Goal: Information Seeking & Learning: Find contact information

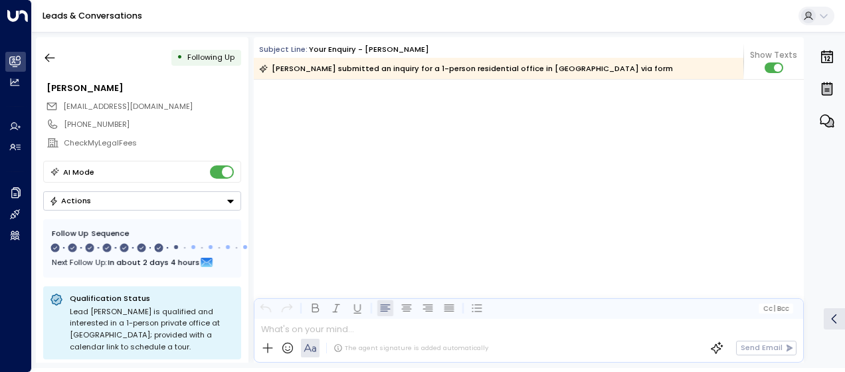
scroll to position [4175, 0]
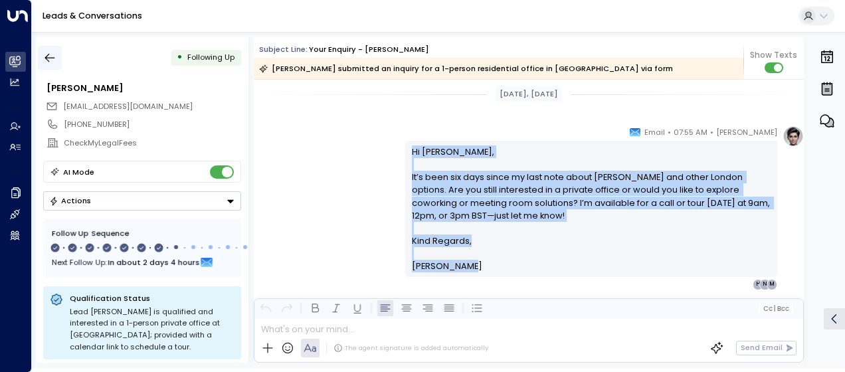
click at [53, 57] on icon "button" at bounding box center [50, 58] width 10 height 9
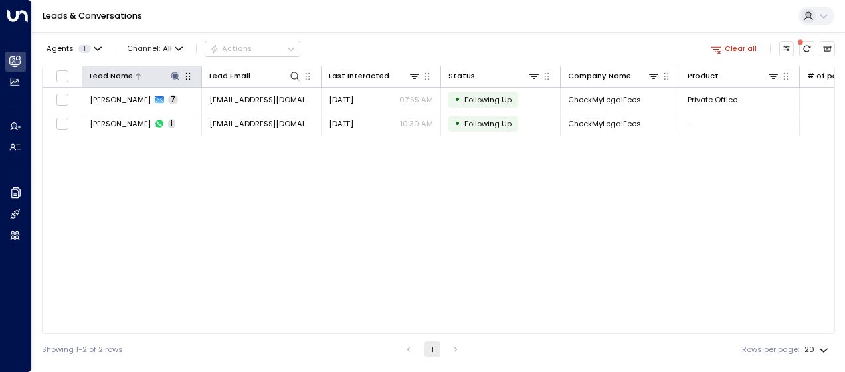
click at [176, 72] on icon at bounding box center [175, 76] width 9 height 9
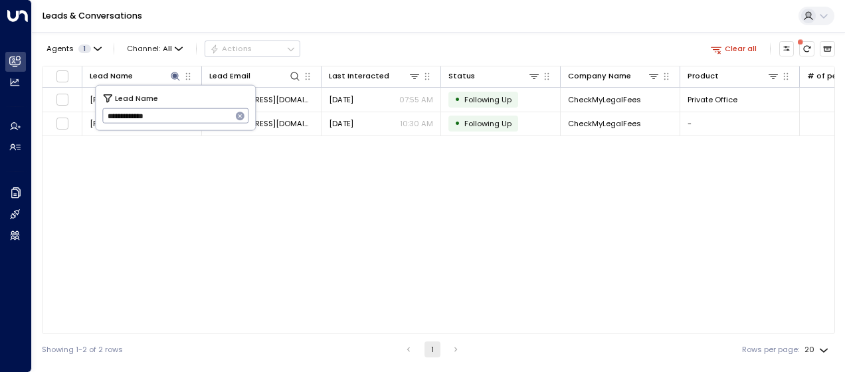
drag, startPoint x: 104, startPoint y: 114, endPoint x: 185, endPoint y: 110, distance: 80.5
click at [185, 110] on input "**********" at bounding box center [167, 116] width 130 height 22
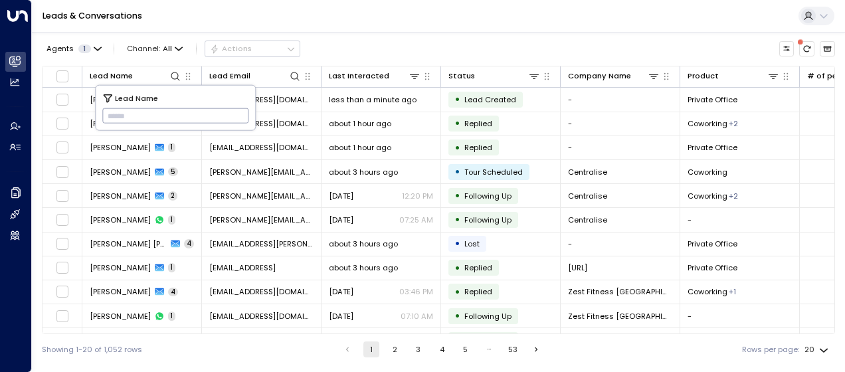
click at [250, 355] on div "Showing 1-20 of 1,052 rows 1 2 3 4 5 … 53 Rows per page: 20 **" at bounding box center [438, 349] width 793 height 31
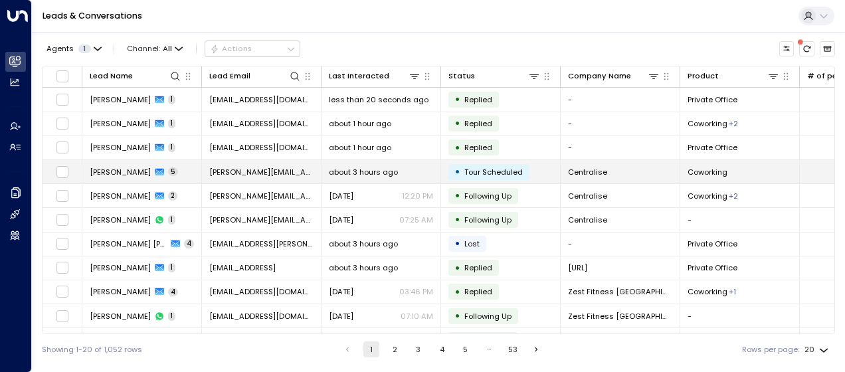
click at [238, 169] on span "[PERSON_NAME][EMAIL_ADDRESS][DOMAIN_NAME]" at bounding box center [261, 172] width 104 height 11
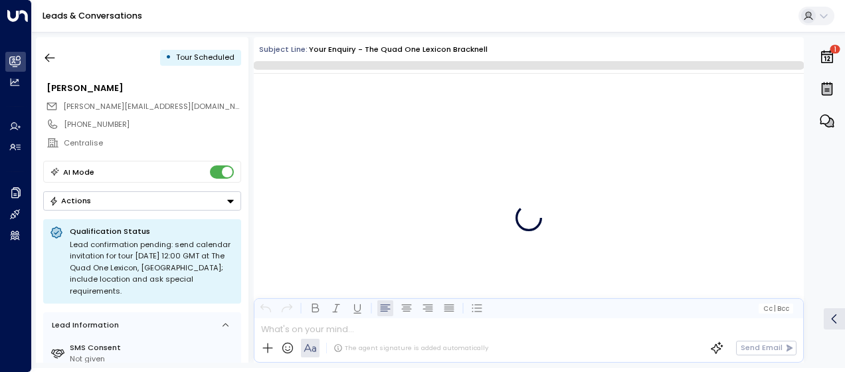
scroll to position [1448, 0]
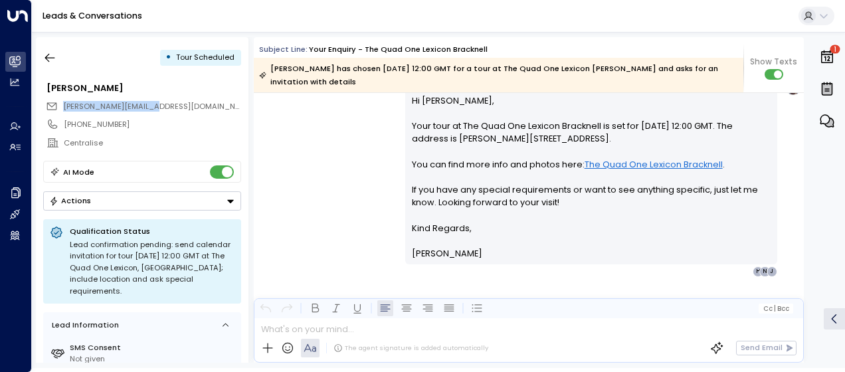
drag, startPoint x: 160, startPoint y: 102, endPoint x: 58, endPoint y: 100, distance: 102.3
click at [58, 100] on div "[PERSON_NAME][EMAIL_ADDRESS][DOMAIN_NAME]" at bounding box center [143, 106] width 195 height 17
drag, startPoint x: 58, startPoint y: 100, endPoint x: 80, endPoint y: 104, distance: 22.3
copy span "[PERSON_NAME][EMAIL_ADDRESS][DOMAIN_NAME]"
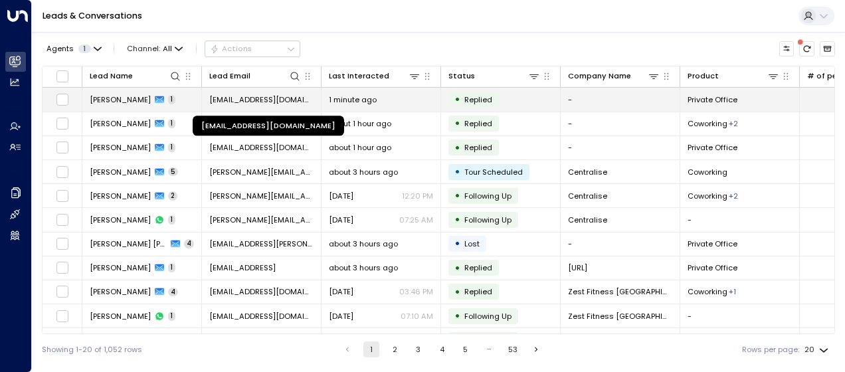
click at [258, 97] on span "[EMAIL_ADDRESS][DOMAIN_NAME]" at bounding box center [261, 99] width 104 height 11
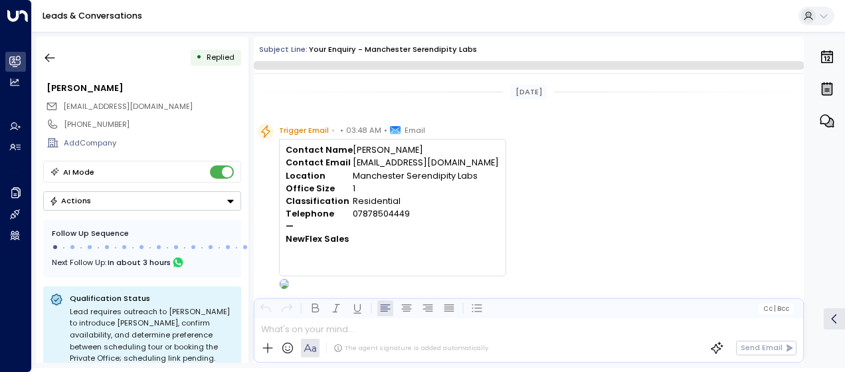
scroll to position [413, 0]
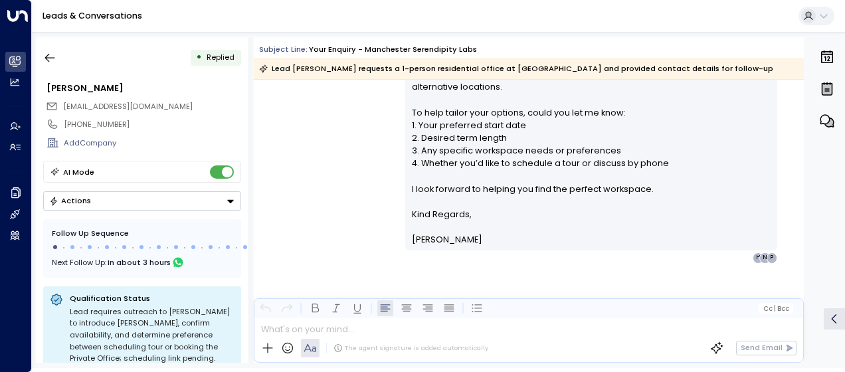
click at [376, 120] on div "[PERSON_NAME] • 03:49 AM • Email Hi [PERSON_NAME], Thank you for your interest …" at bounding box center [529, 79] width 550 height 368
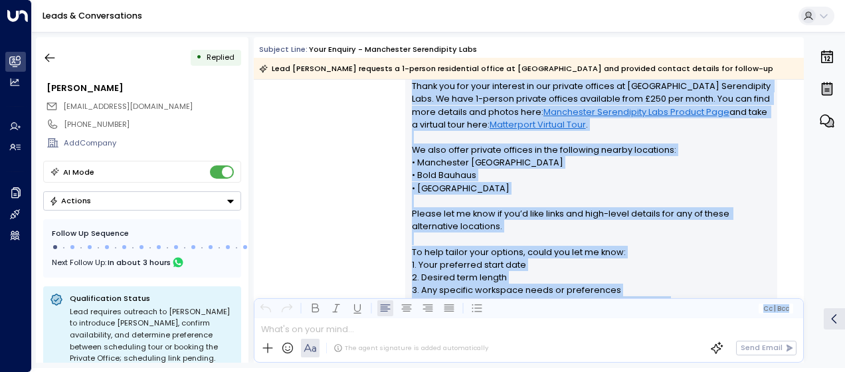
scroll to position [420, 0]
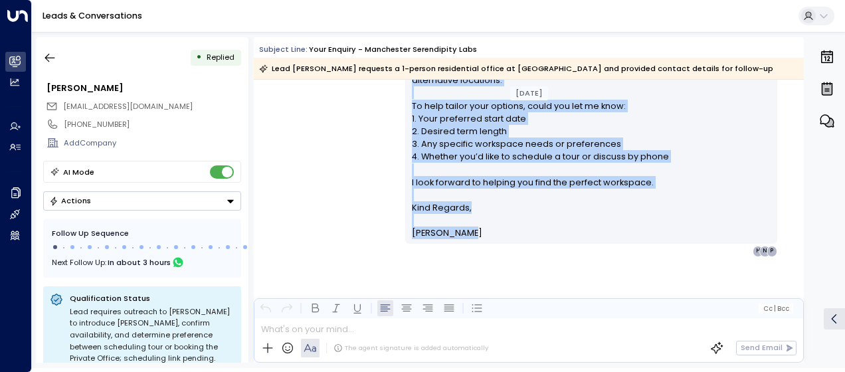
drag, startPoint x: 408, startPoint y: 155, endPoint x: 508, endPoint y: 232, distance: 125.9
click at [508, 232] on div "Hi [PERSON_NAME], Thank you for your interest in our private offices at [GEOGRA…" at bounding box center [591, 73] width 359 height 331
drag, startPoint x: 508, startPoint y: 232, endPoint x: 442, endPoint y: 158, distance: 99.3
copy div "Hi [PERSON_NAME], Thank you for your interest in our private offices at [GEOGRA…"
click at [51, 60] on icon "button" at bounding box center [49, 57] width 13 height 13
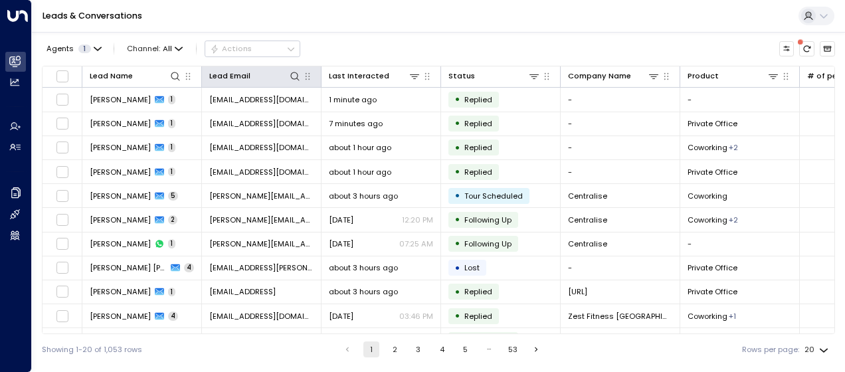
click at [260, 86] on th "Lead Email" at bounding box center [262, 76] width 120 height 21
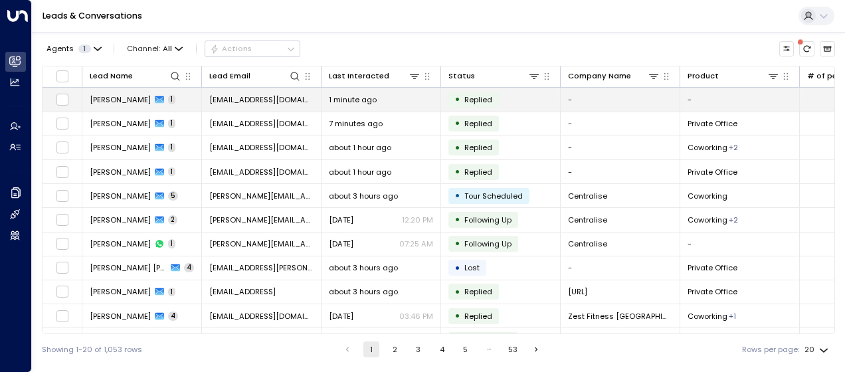
click at [263, 98] on span "[EMAIL_ADDRESS][DOMAIN_NAME]" at bounding box center [261, 99] width 104 height 11
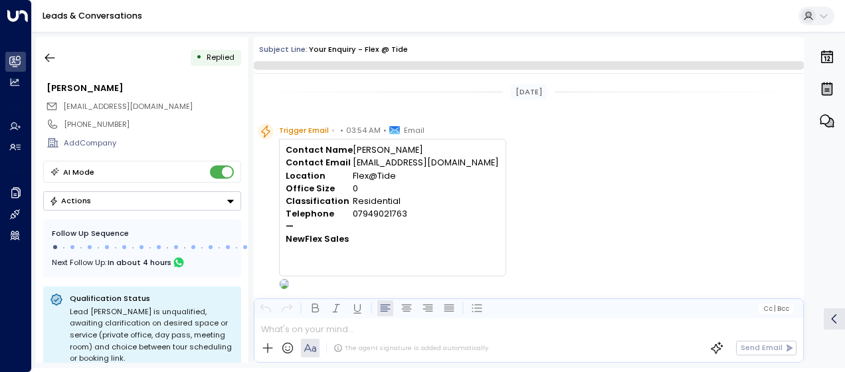
scroll to position [375, 0]
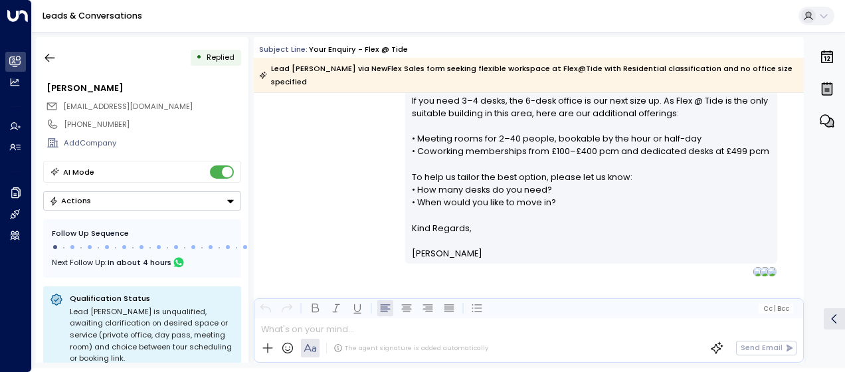
click at [355, 142] on div "[PERSON_NAME] • 03:55 AM • Email Hi [PERSON_NAME], Thank you for enquiring abou…" at bounding box center [529, 112] width 550 height 330
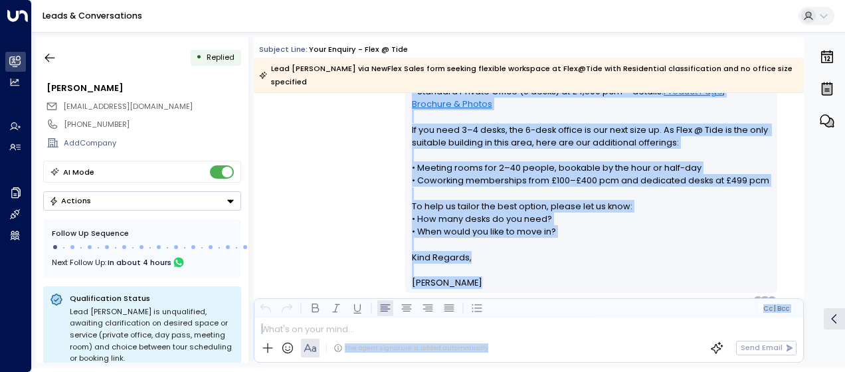
scroll to position [373, 0]
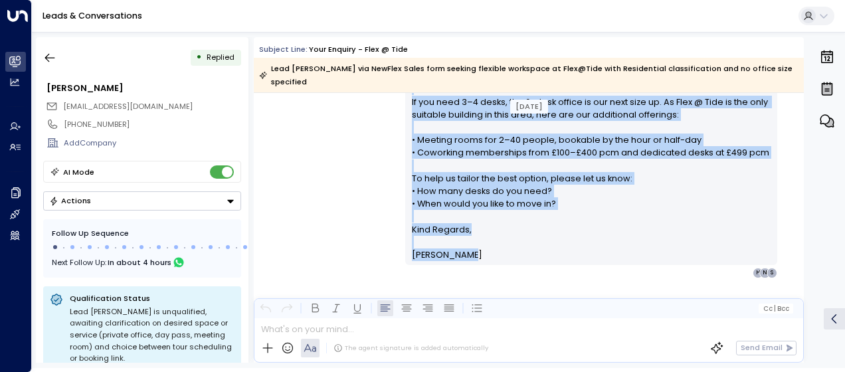
drag, startPoint x: 407, startPoint y: 115, endPoint x: 501, endPoint y: 240, distance: 156.1
click at [501, 240] on div "Hi [PERSON_NAME], Thank you for enquiring about private offices at Flex @ [GEOG…" at bounding box center [591, 114] width 372 height 302
drag, startPoint x: 501, startPoint y: 240, endPoint x: 452, endPoint y: 173, distance: 83.2
copy div "Hi [PERSON_NAME], Thank you for enquiring about private offices at Flex @ [GEOG…"
click at [45, 56] on icon "button" at bounding box center [49, 57] width 13 height 13
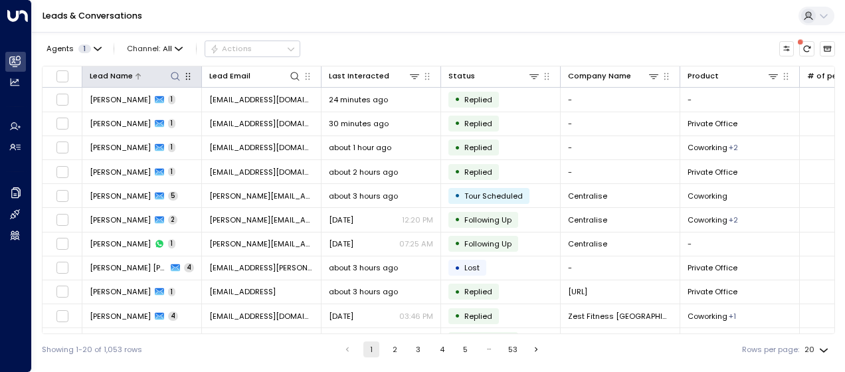
click at [173, 77] on icon at bounding box center [175, 76] width 11 height 11
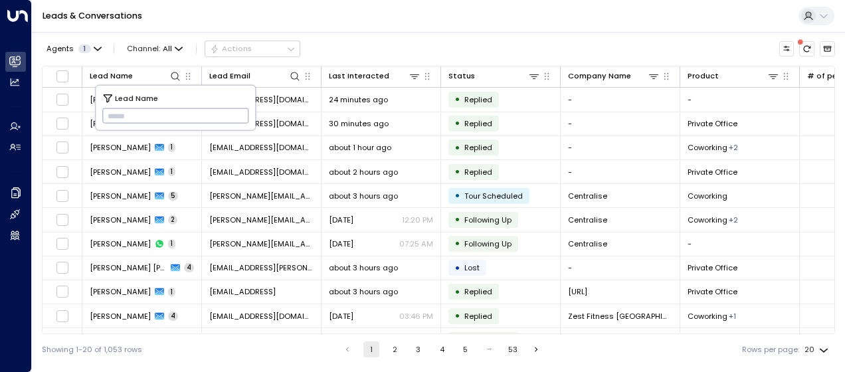
click at [104, 117] on input "text" at bounding box center [175, 116] width 147 height 22
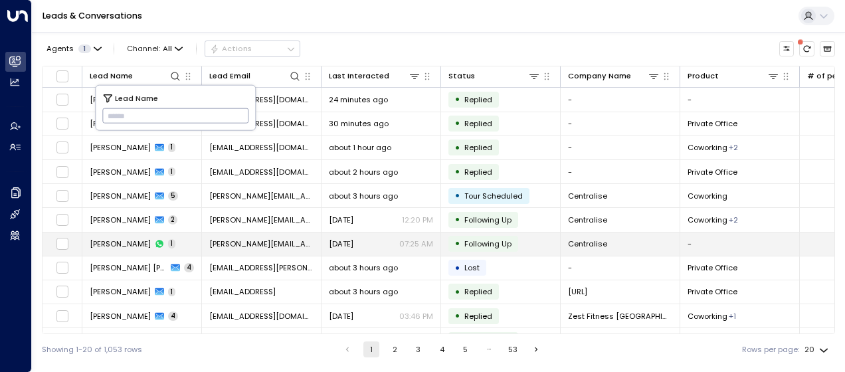
type input "**********"
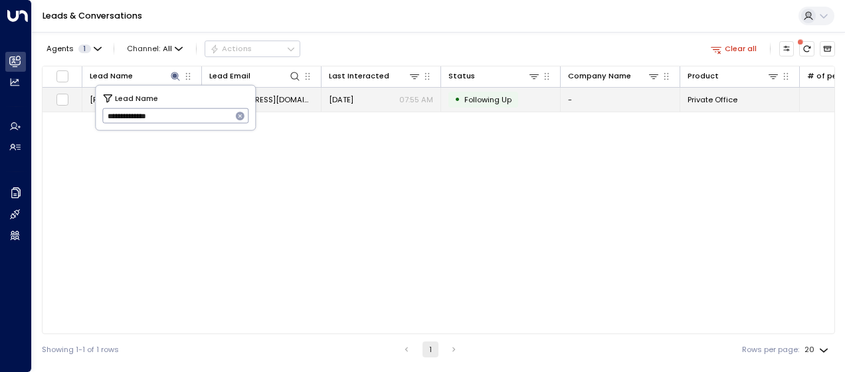
click at [268, 100] on span "[EMAIL_ADDRESS][DOMAIN_NAME]" at bounding box center [261, 99] width 104 height 11
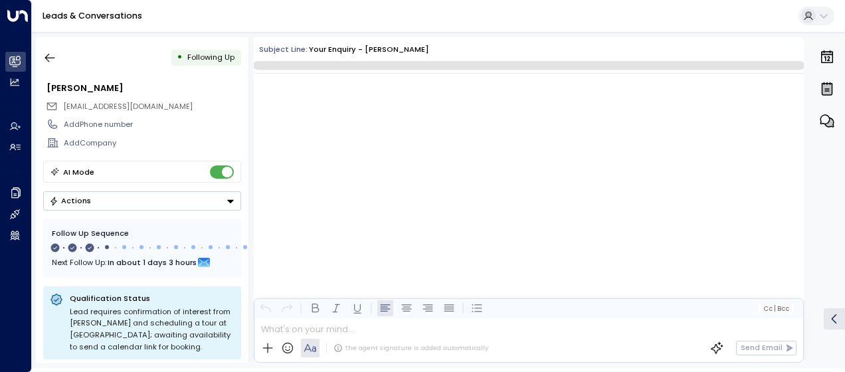
scroll to position [1046, 0]
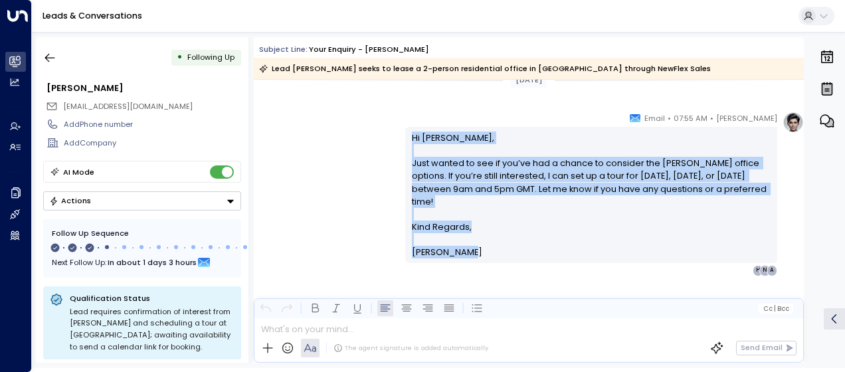
drag, startPoint x: 406, startPoint y: 132, endPoint x: 459, endPoint y: 256, distance: 134.2
click at [459, 256] on div "[PERSON_NAME] • 07:55 AM • Email Hi [PERSON_NAME], Just wanted to see if you’ve…" at bounding box center [591, 194] width 372 height 164
drag, startPoint x: 459, startPoint y: 256, endPoint x: 424, endPoint y: 166, distance: 96.3
copy div "Hi [PERSON_NAME], Just wanted to see if you’ve had a chance to consider the [PE…"
click at [54, 55] on icon "button" at bounding box center [49, 57] width 13 height 13
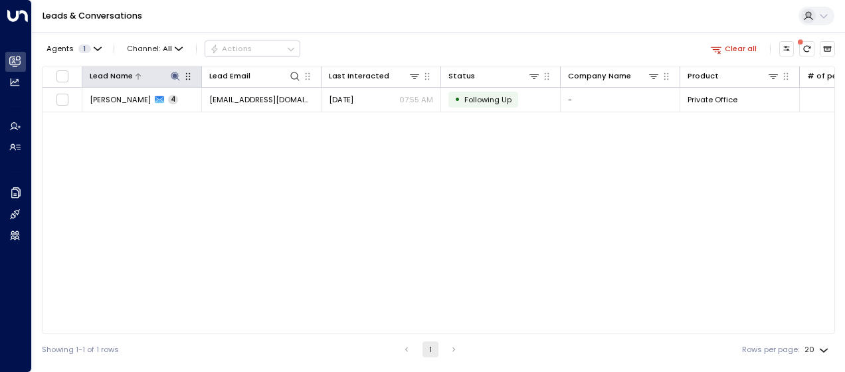
click at [173, 76] on icon at bounding box center [175, 76] width 9 height 9
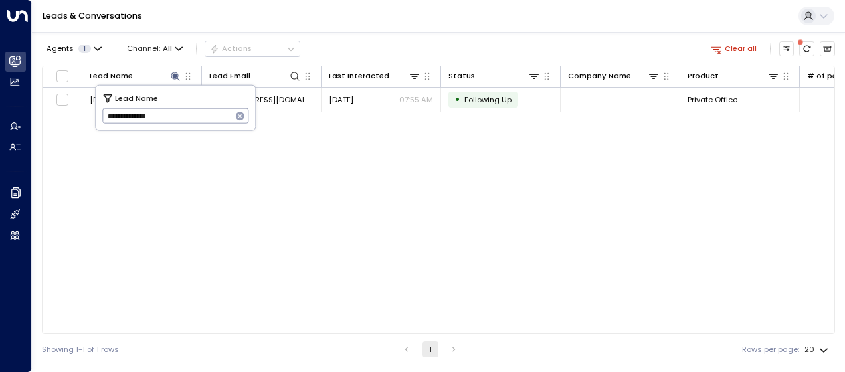
drag, startPoint x: 106, startPoint y: 113, endPoint x: 191, endPoint y: 120, distance: 85.9
click at [191, 120] on input "**********" at bounding box center [167, 116] width 130 height 22
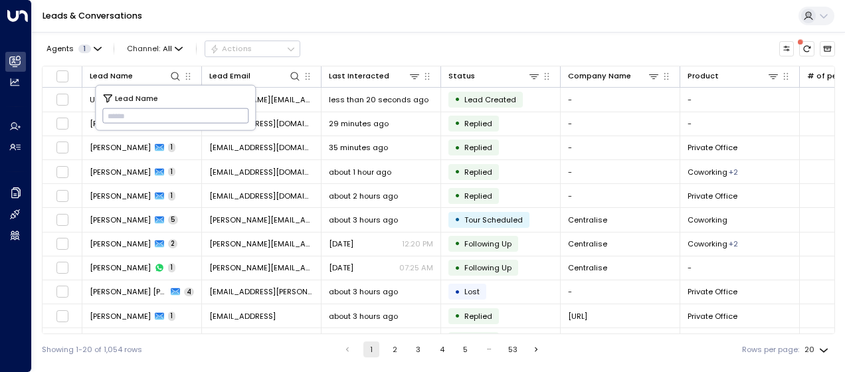
type input "**********"
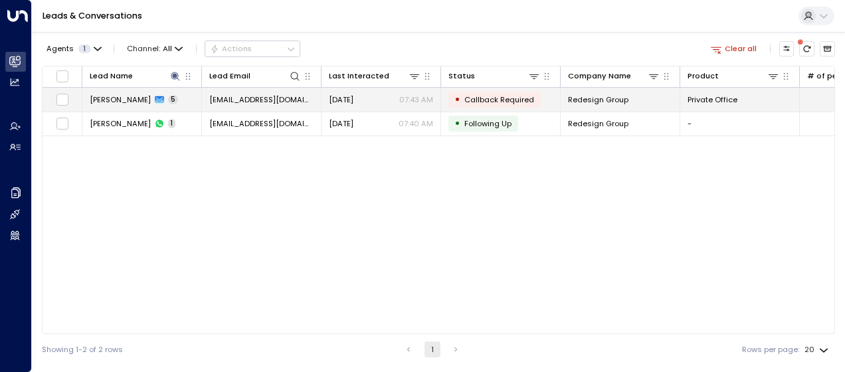
click at [348, 96] on span "[DATE]" at bounding box center [341, 99] width 25 height 11
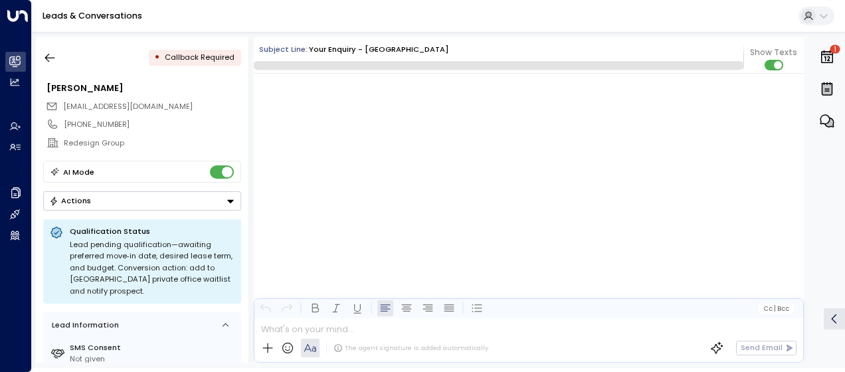
scroll to position [1979, 0]
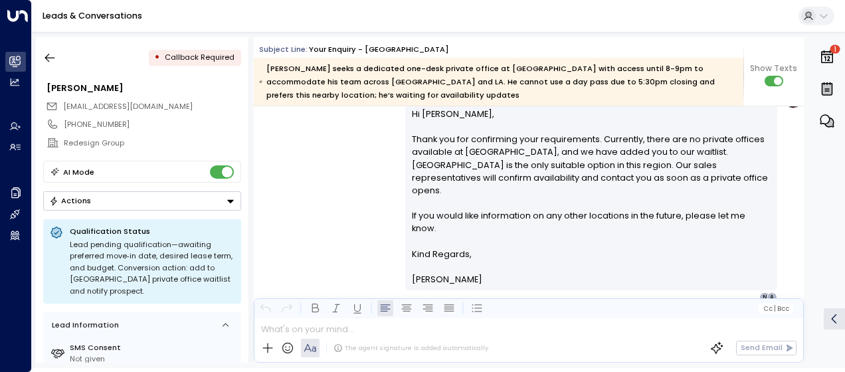
click at [369, 166] on div "[PERSON_NAME] • 07:43 AM • Email Hi [PERSON_NAME], Thank you for confirming you…" at bounding box center [529, 195] width 550 height 215
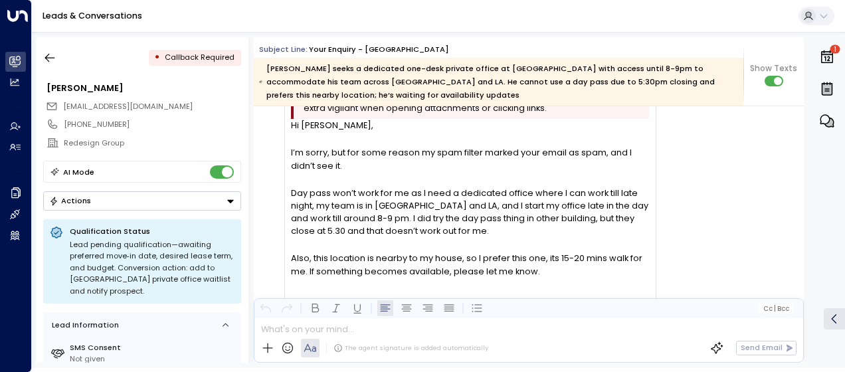
scroll to position [1413, 0]
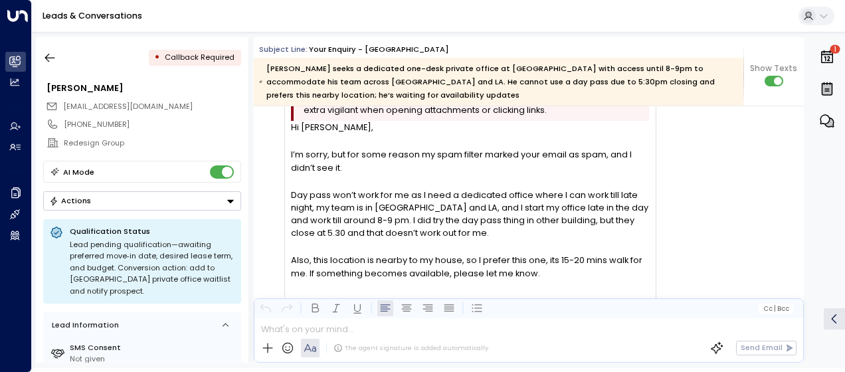
click at [724, 160] on div "AG [PERSON_NAME] • 07:41 AM • Email Attention: This message was sent from outsi…" at bounding box center [531, 270] width 546 height 408
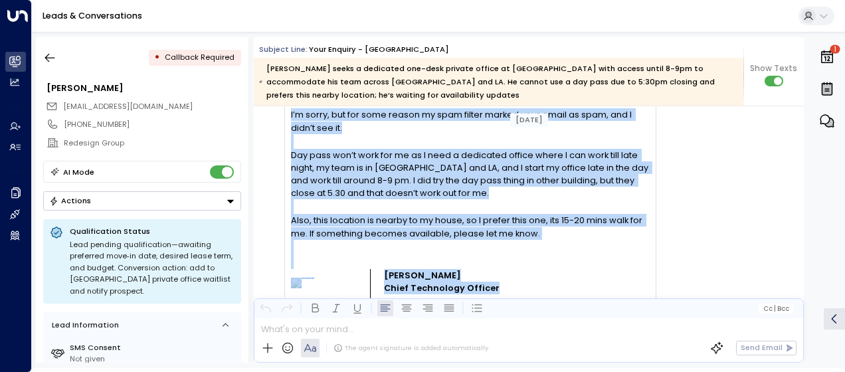
scroll to position [1595, 0]
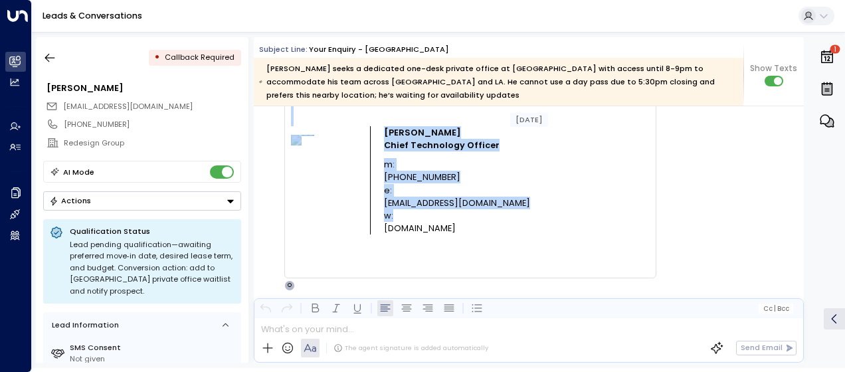
drag, startPoint x: 291, startPoint y: 192, endPoint x: 436, endPoint y: 217, distance: 147.0
click at [436, 217] on div "Hi [PERSON_NAME], I’m sorry, but for some reason my spam filter marked your ema…" at bounding box center [470, 105] width 358 height 335
drag, startPoint x: 436, startPoint y: 217, endPoint x: 393, endPoint y: 145, distance: 83.9
copy div "I’m sorry, but for some reason my spam filter marked your email as spam, and I …"
click at [48, 56] on icon "button" at bounding box center [49, 57] width 13 height 13
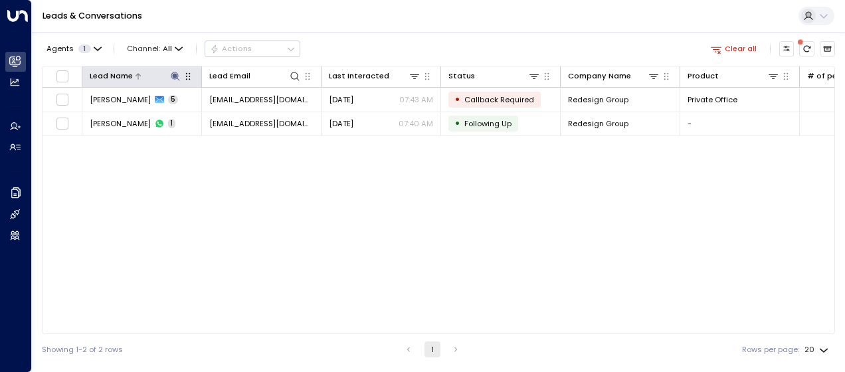
click at [171, 77] on icon at bounding box center [175, 76] width 9 height 9
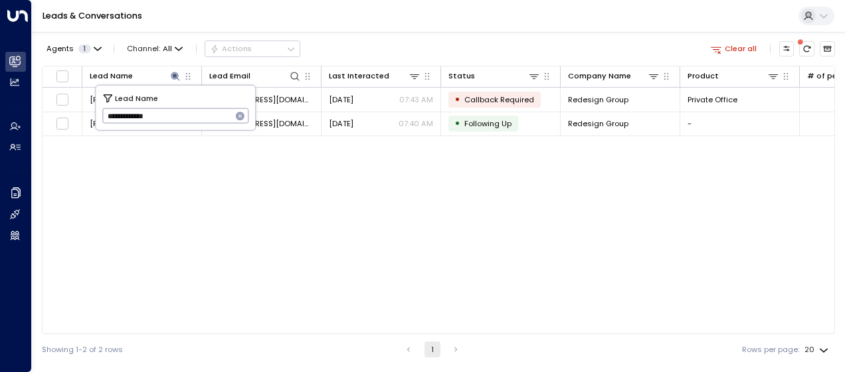
drag, startPoint x: 105, startPoint y: 116, endPoint x: 209, endPoint y: 117, distance: 104.3
click at [209, 117] on input "**********" at bounding box center [167, 116] width 130 height 22
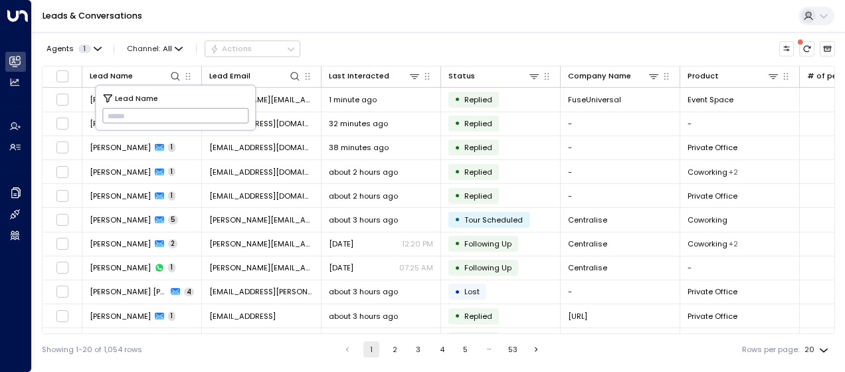
click at [243, 344] on div "Showing 1-20 of 1,054 rows 1 2 3 4 5 … 53 Rows per page: 20 **" at bounding box center [438, 349] width 793 height 31
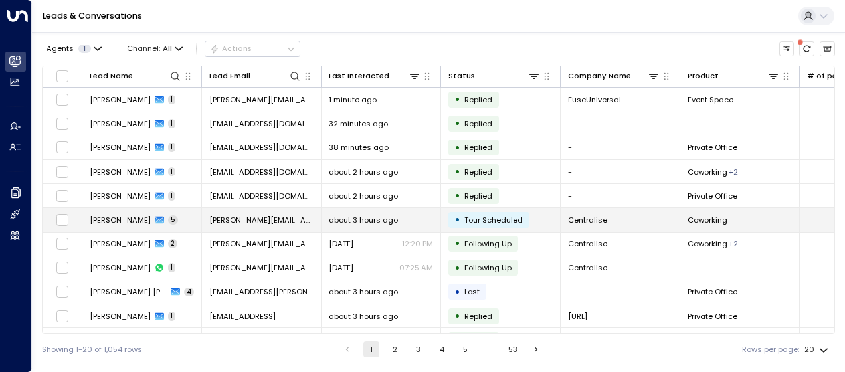
click at [346, 217] on span "about 3 hours ago" at bounding box center [363, 220] width 69 height 11
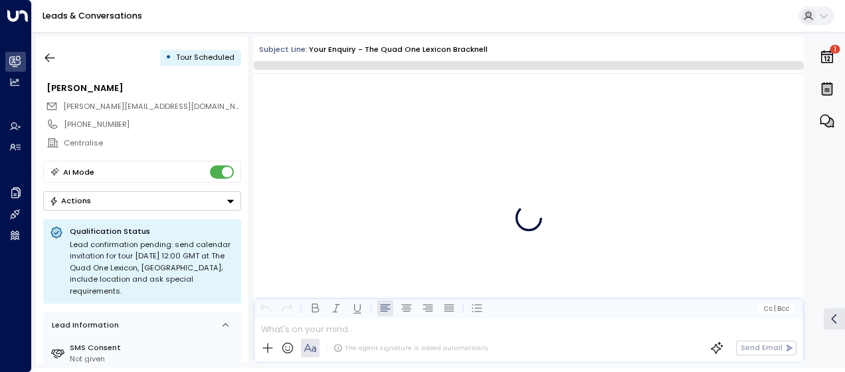
scroll to position [1448, 0]
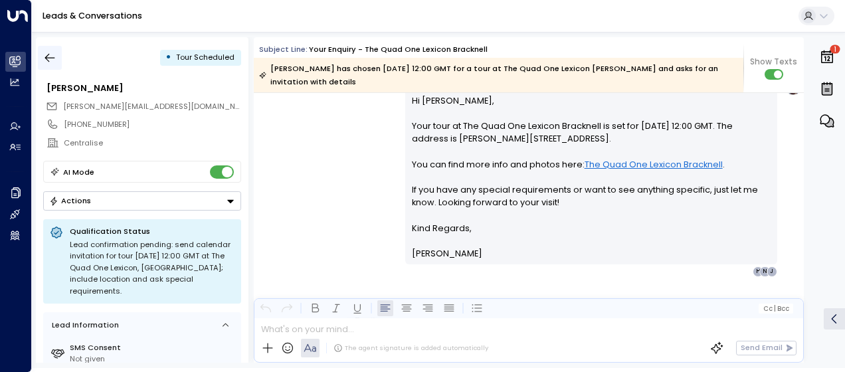
click at [53, 53] on icon "button" at bounding box center [49, 57] width 13 height 13
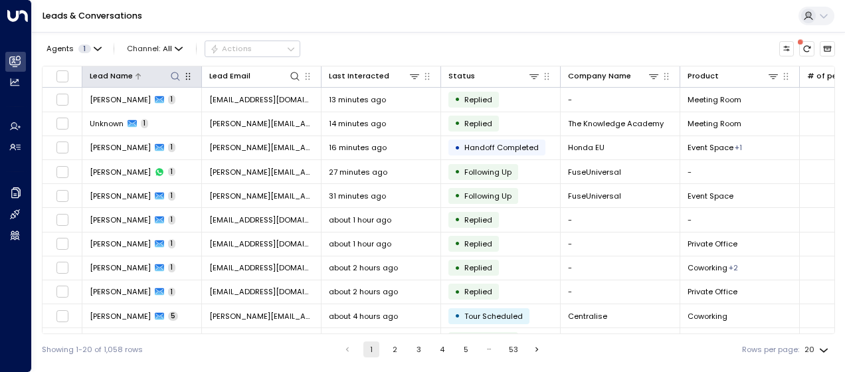
click at [177, 78] on icon at bounding box center [175, 76] width 9 height 9
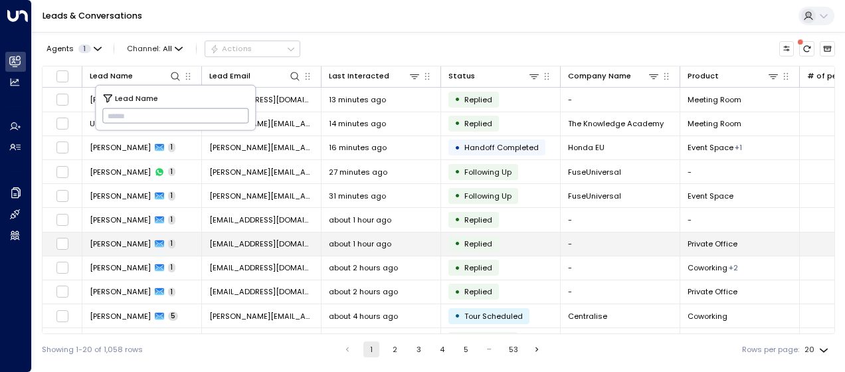
type input "*********"
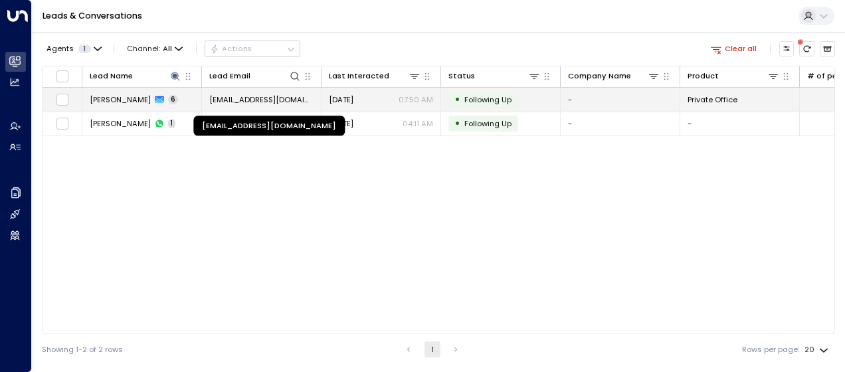
click at [294, 96] on span "[EMAIL_ADDRESS][DOMAIN_NAME]" at bounding box center [261, 99] width 104 height 11
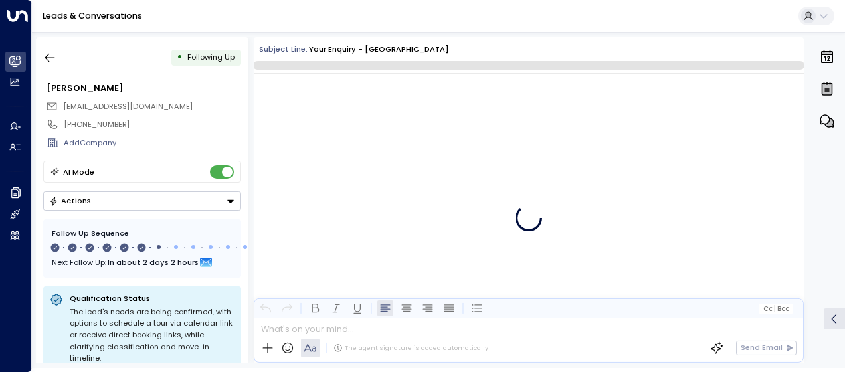
scroll to position [2784, 0]
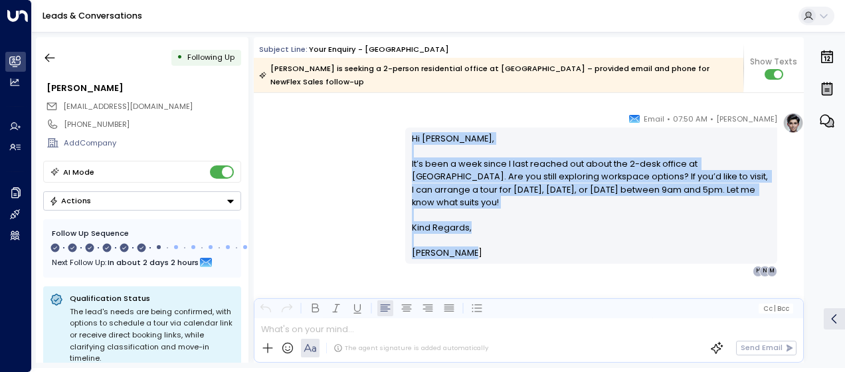
drag, startPoint x: 408, startPoint y: 133, endPoint x: 472, endPoint y: 258, distance: 139.9
click at [472, 258] on div "Hi [PERSON_NAME], It’s been a week since I last reached out about the 2-desk of…" at bounding box center [591, 196] width 359 height 128
drag, startPoint x: 472, startPoint y: 258, endPoint x: 434, endPoint y: 167, distance: 99.2
copy div "Hi [PERSON_NAME], It’s been a week since I last reached out about the 2-desk of…"
click at [50, 51] on icon "button" at bounding box center [49, 57] width 13 height 13
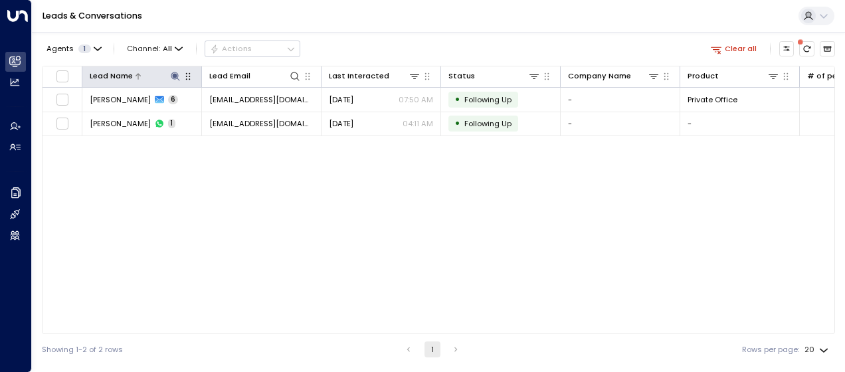
click at [175, 73] on icon at bounding box center [175, 76] width 9 height 9
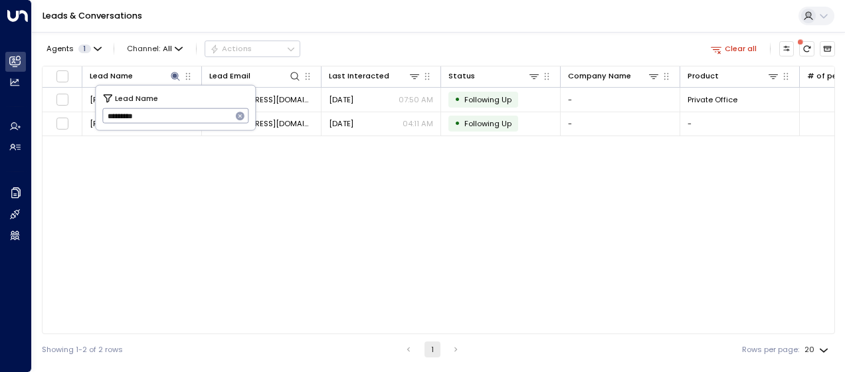
drag, startPoint x: 105, startPoint y: 118, endPoint x: 181, endPoint y: 120, distance: 76.4
click at [181, 120] on input "*********" at bounding box center [167, 116] width 130 height 22
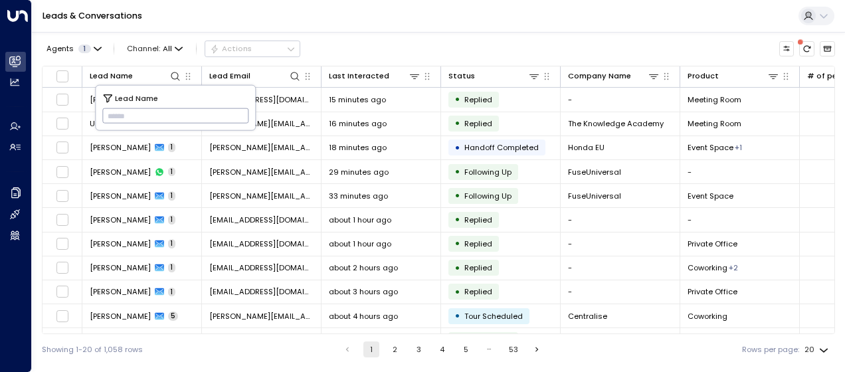
click at [108, 108] on input "text" at bounding box center [175, 116] width 147 height 22
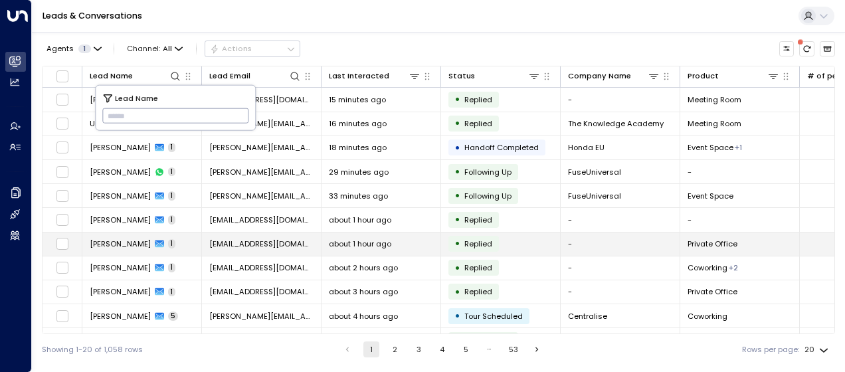
type input "**********"
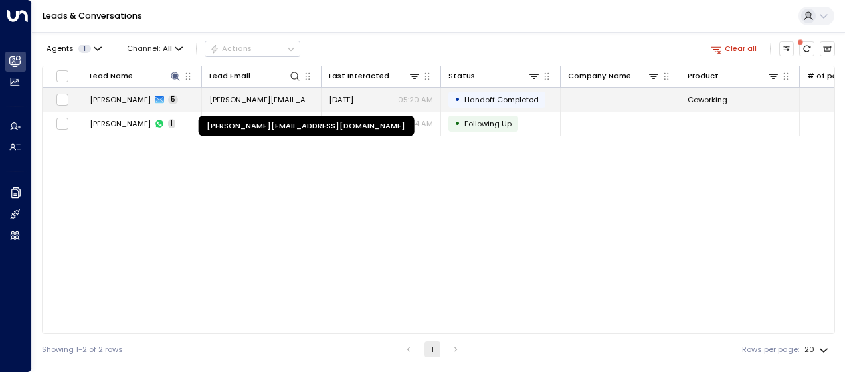
click at [274, 96] on span "[PERSON_NAME][EMAIL_ADDRESS][DOMAIN_NAME]" at bounding box center [261, 99] width 104 height 11
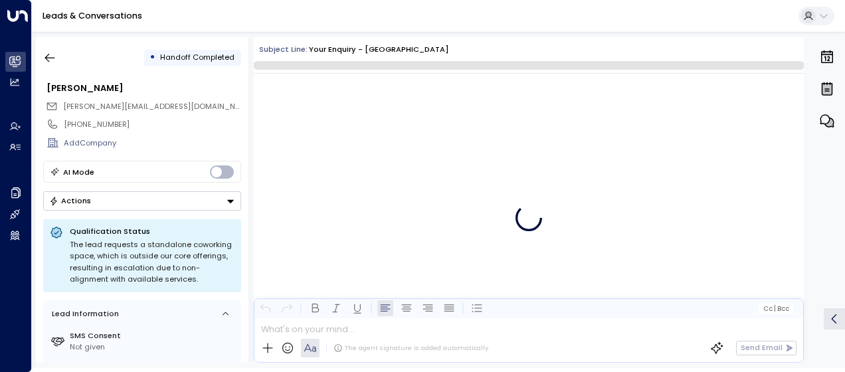
scroll to position [1756, 0]
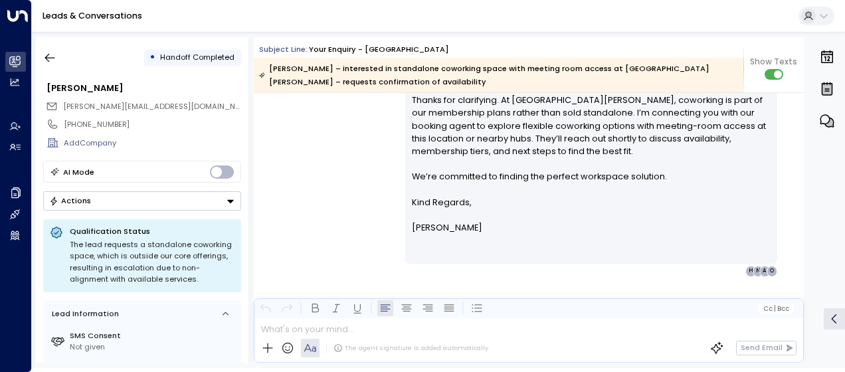
click at [322, 145] on div "[PERSON_NAME] • 05:20 AM • Email Hi [PERSON_NAME], Thanks for clarifying. At [G…" at bounding box center [529, 162] width 550 height 228
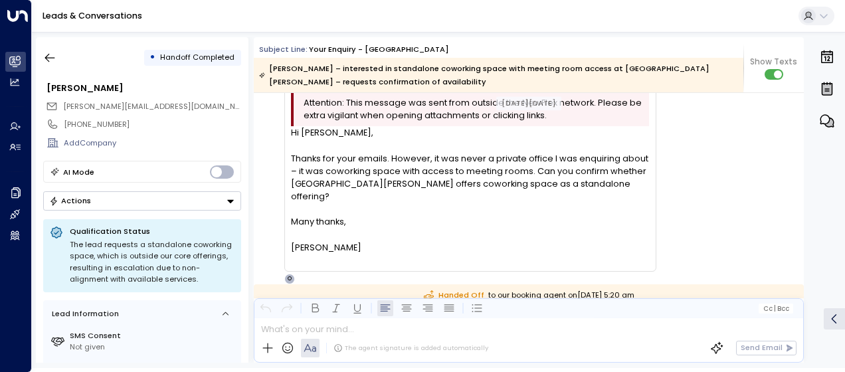
scroll to position [1456, 0]
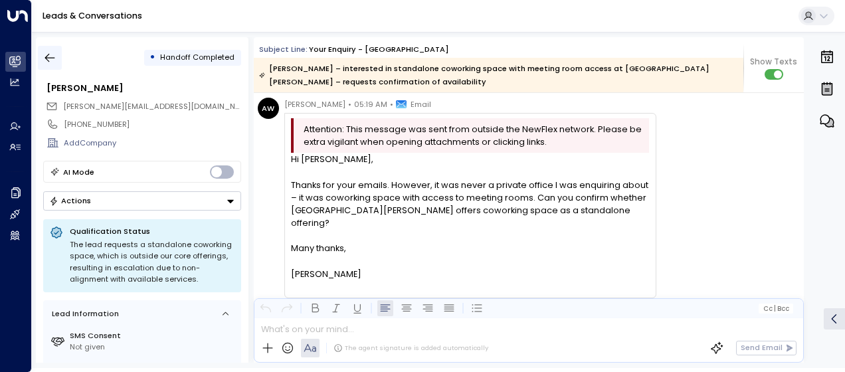
click at [51, 56] on icon "button" at bounding box center [49, 57] width 13 height 13
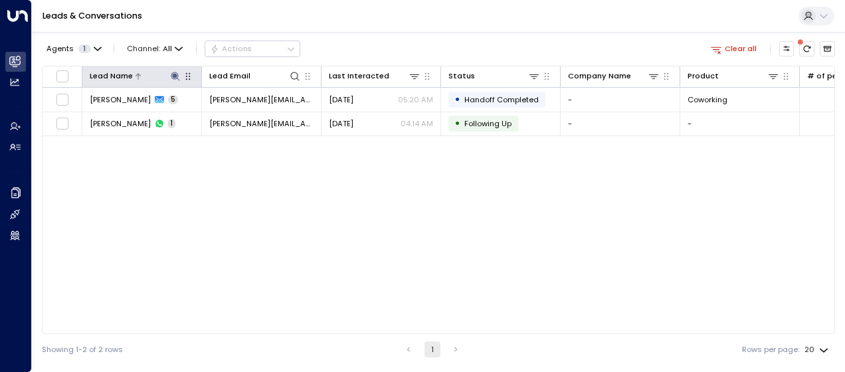
click at [177, 80] on icon at bounding box center [175, 76] width 11 height 11
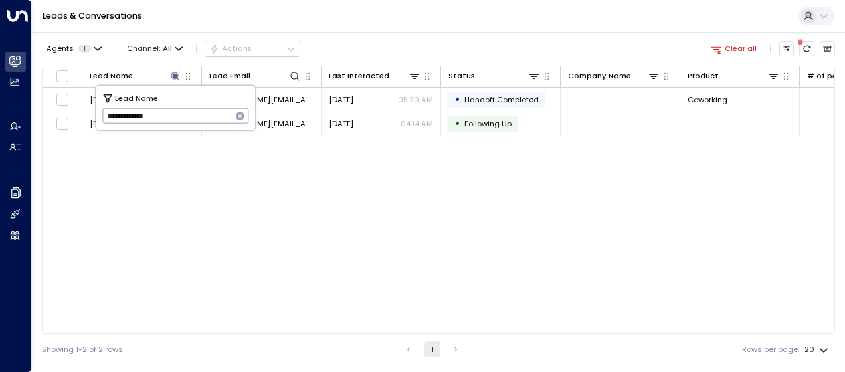
drag, startPoint x: 105, startPoint y: 116, endPoint x: 176, endPoint y: 118, distance: 71.1
click at [176, 118] on input "**********" at bounding box center [167, 116] width 130 height 22
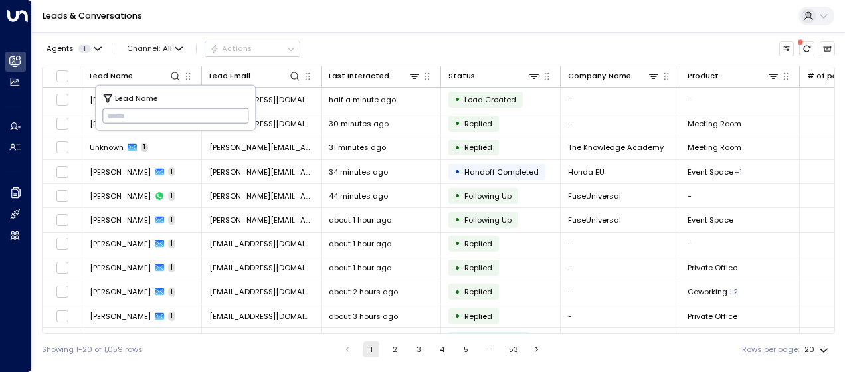
click at [282, 353] on div "Showing 1-20 of 1,059 rows 1 2 3 4 5 … 53 Rows per page: 20 **" at bounding box center [438, 349] width 793 height 31
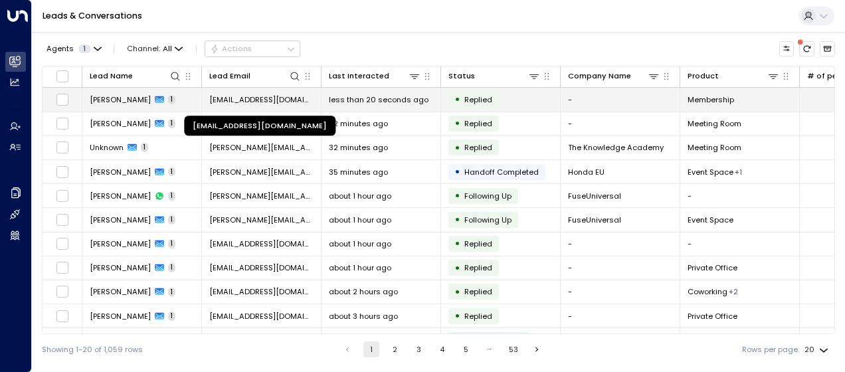
click at [286, 94] on span "[EMAIL_ADDRESS][DOMAIN_NAME]" at bounding box center [261, 99] width 104 height 11
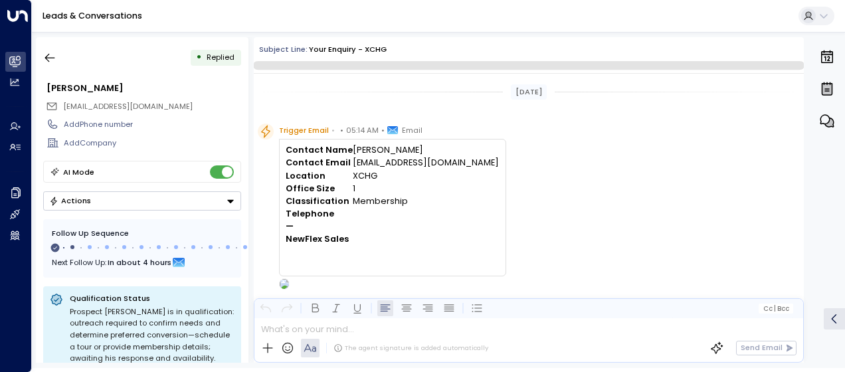
scroll to position [464, 0]
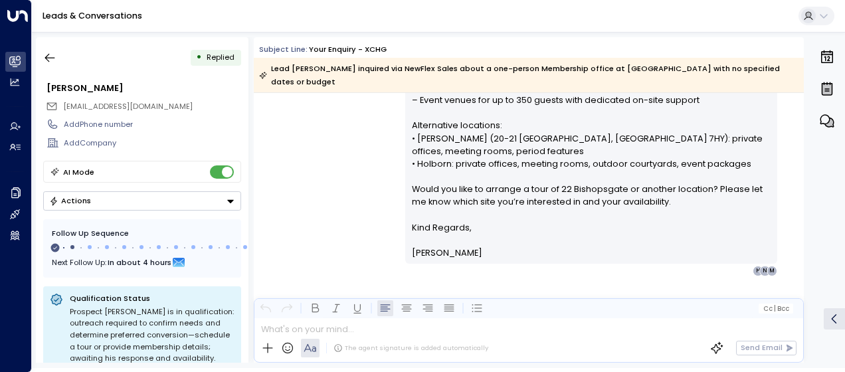
click at [360, 117] on div "[PERSON_NAME] • 05:15 AM • Email Hi [PERSON_NAME], Thank you for your interest …" at bounding box center [529, 66] width 550 height 419
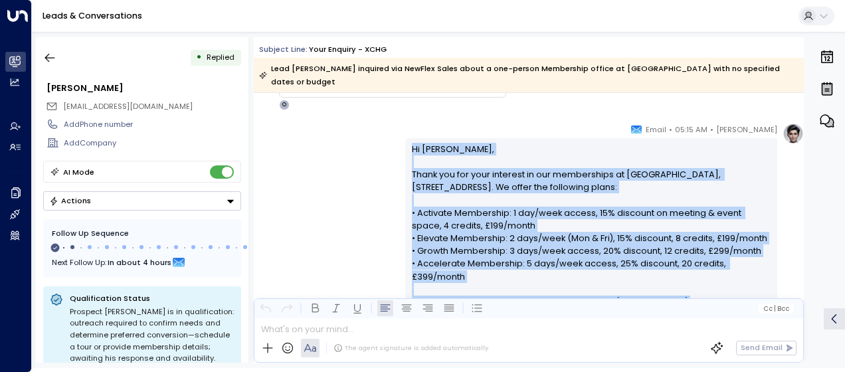
scroll to position [471, 0]
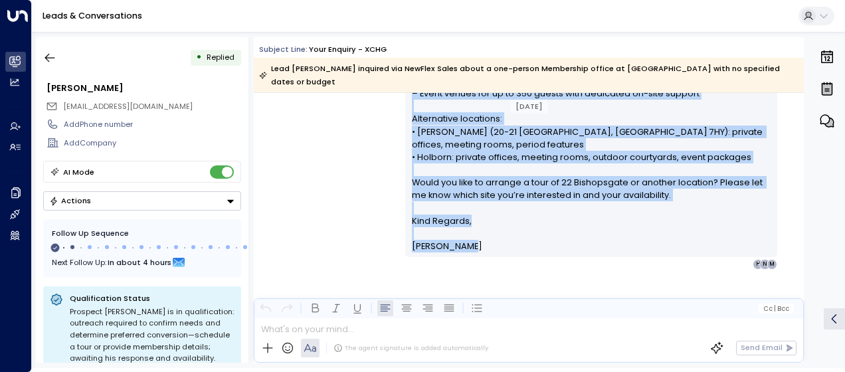
drag, startPoint x: 408, startPoint y: 131, endPoint x: 462, endPoint y: 233, distance: 115.9
click at [462, 233] on div "Hi [PERSON_NAME], Thank you for your interest in our memberships at [GEOGRAPHIC…" at bounding box center [591, 61] width 359 height 383
drag, startPoint x: 462, startPoint y: 233, endPoint x: 442, endPoint y: 208, distance: 32.2
copy div "Lo Ipsumdo, Sitam con adi elit seddoeiu te inc utlaboreetd ma ALIQ, 28 Enimadmi…"
click at [48, 57] on icon "button" at bounding box center [50, 58] width 10 height 9
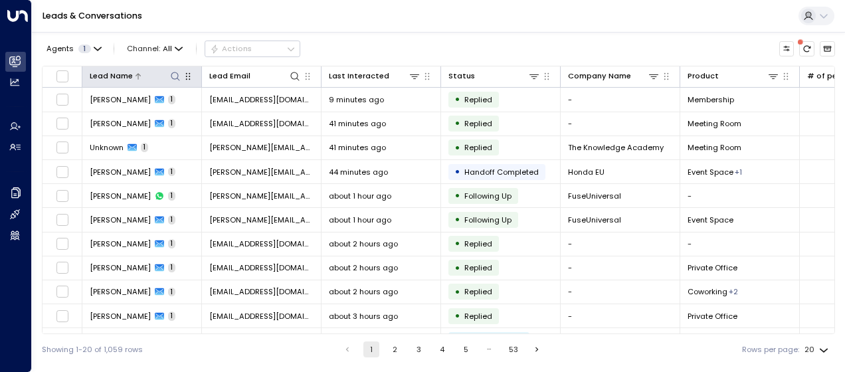
click at [177, 76] on icon at bounding box center [175, 76] width 11 height 11
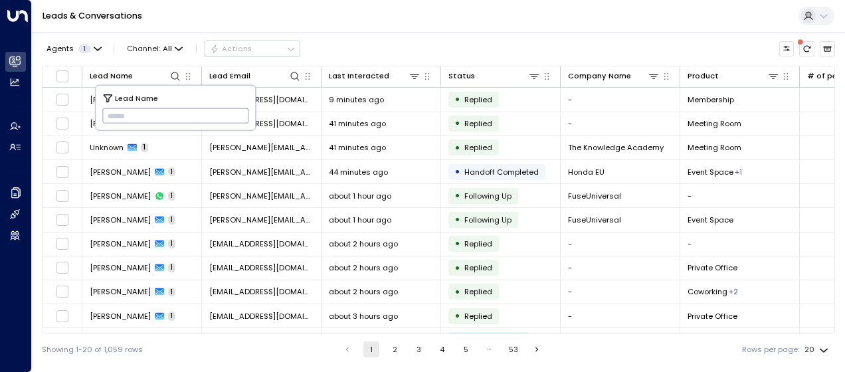
click at [110, 117] on input "text" at bounding box center [175, 116] width 147 height 22
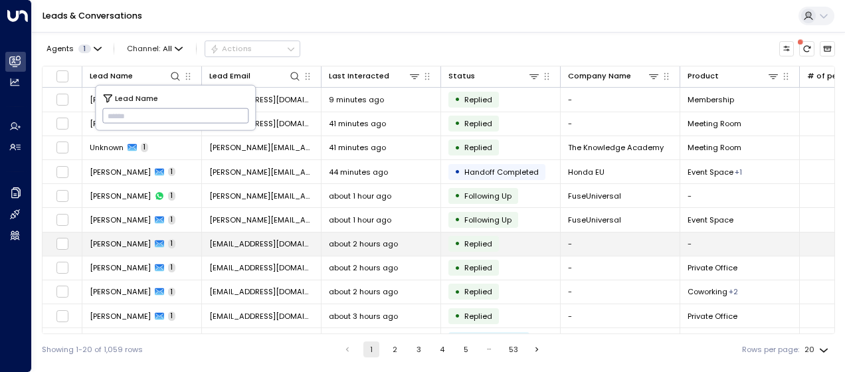
type input "**********"
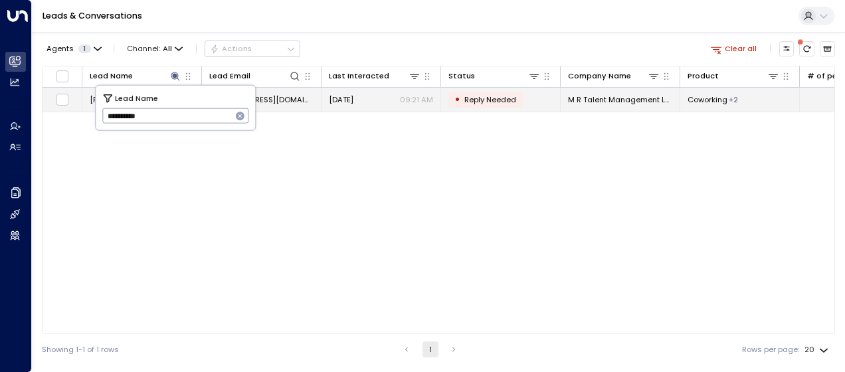
click at [293, 97] on span "[EMAIL_ADDRESS][DOMAIN_NAME]" at bounding box center [261, 99] width 104 height 11
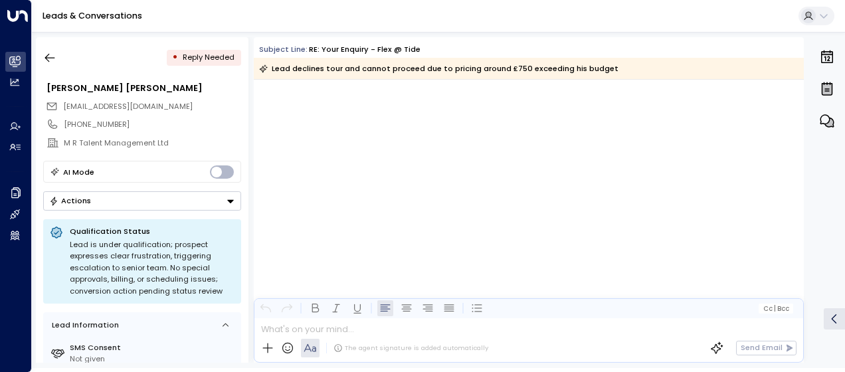
scroll to position [2924, 0]
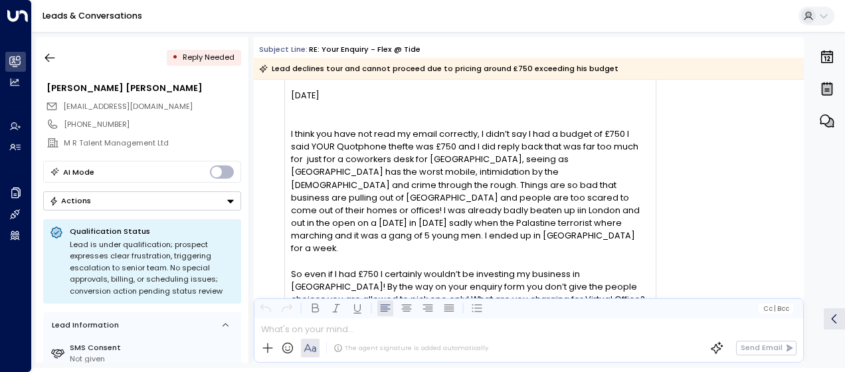
scroll to position [2685, 0]
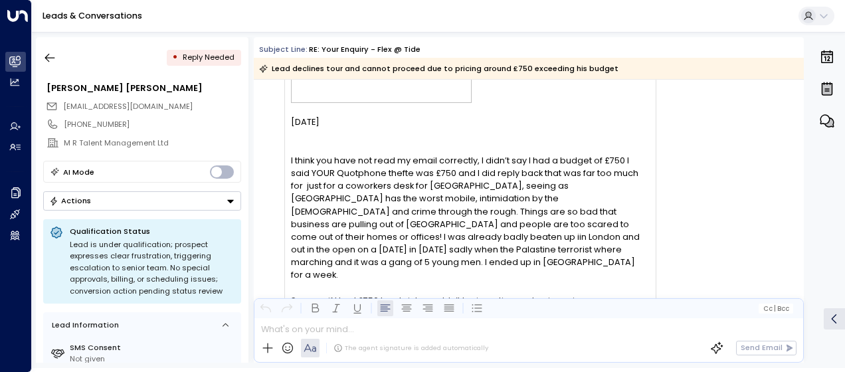
click at [675, 176] on div "m [EMAIL_ADDRESS][DOMAIN_NAME] • 09:21 AM • Email Attention: This message was s…" at bounding box center [531, 217] width 546 height 598
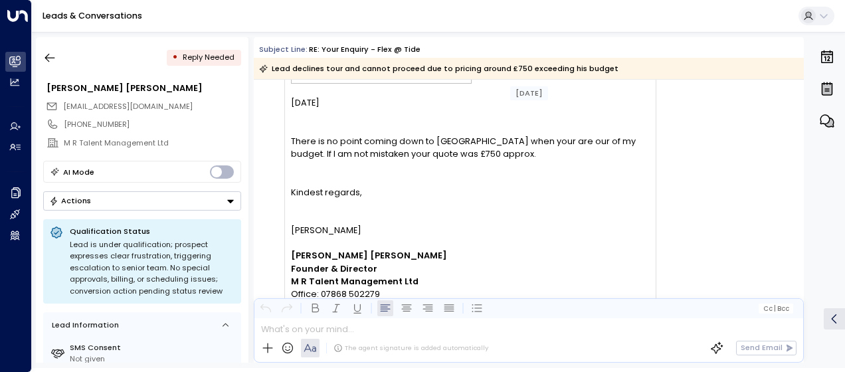
scroll to position [1555, 0]
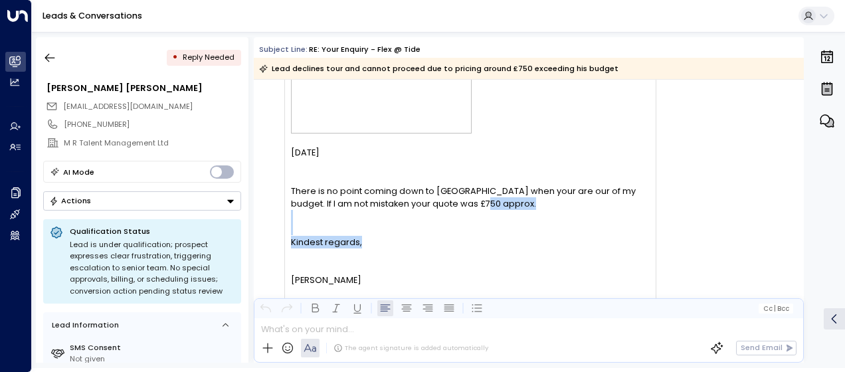
drag, startPoint x: 800, startPoint y: 240, endPoint x: 800, endPoint y: 205, distance: 35.2
click at [800, 205] on div "m [EMAIL_ADDRESS][DOMAIN_NAME] • 09:09 AM • Email Attention: This message was s…" at bounding box center [531, 189] width 546 height 483
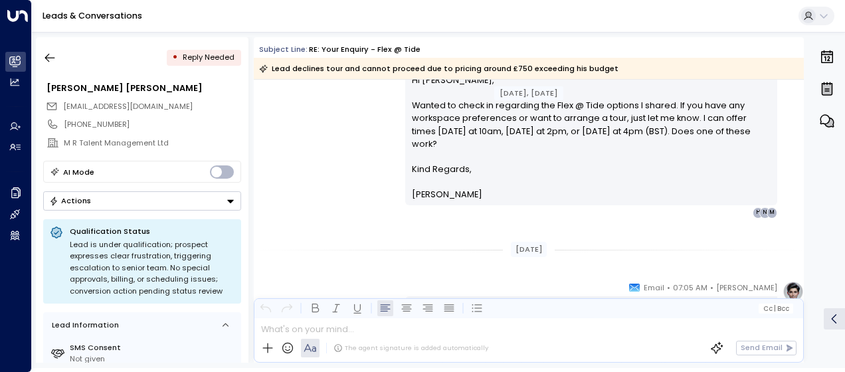
scroll to position [809, 0]
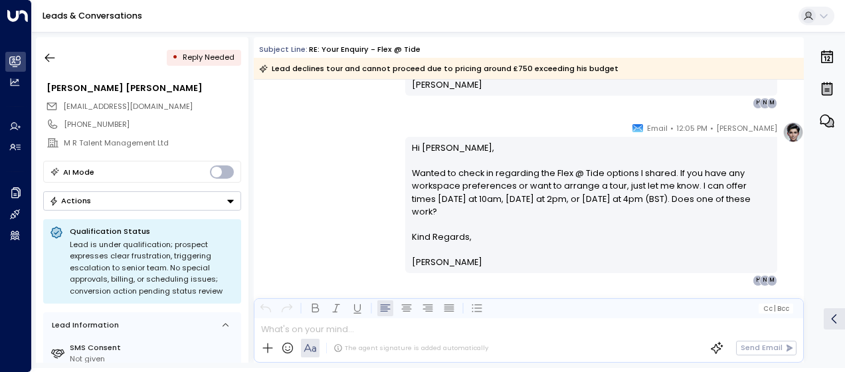
click at [353, 146] on div "[PERSON_NAME] • 12:05 PM • Email Hi [PERSON_NAME], Wanted to check in regarding…" at bounding box center [529, 204] width 550 height 164
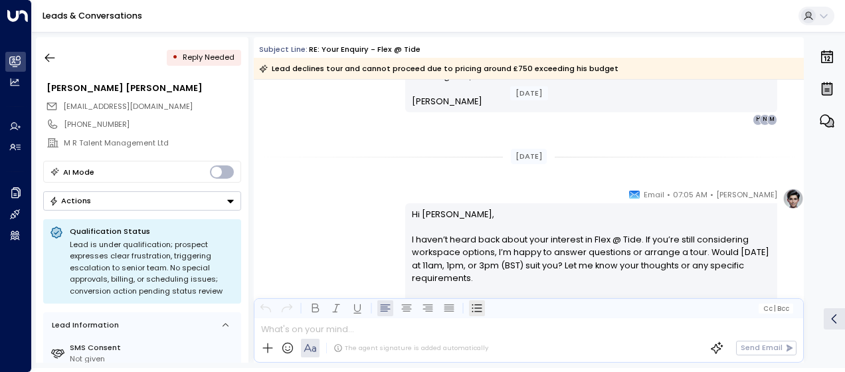
scroll to position [1085, 0]
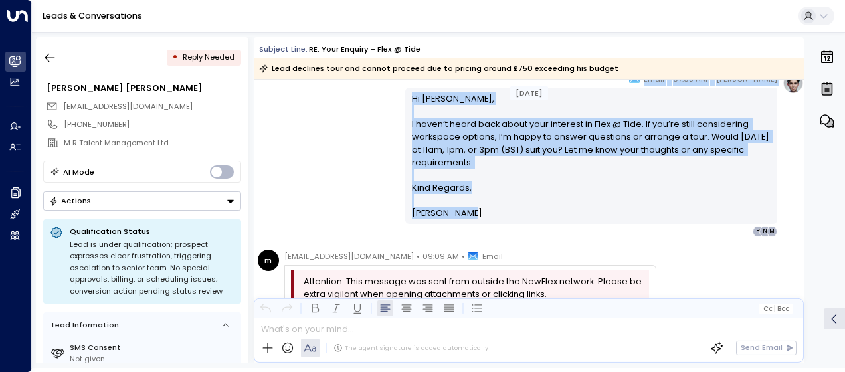
drag, startPoint x: 408, startPoint y: 86, endPoint x: 481, endPoint y: 226, distance: 157.4
drag, startPoint x: 481, startPoint y: 226, endPoint x: 440, endPoint y: 178, distance: 63.1
click at [440, 178] on p "Hi [PERSON_NAME], I haven’t heard back about your interest in Flex @ Tide. If y…" at bounding box center [591, 136] width 359 height 89
copy div "[DATE] [PERSON_NAME] • 07:05 AM • Email Hi [PERSON_NAME], I haven’t heard back …"
click at [332, 120] on div "[PERSON_NAME] • 07:05 AM • Email Hi [PERSON_NAME], I haven’t heard back about y…" at bounding box center [529, 154] width 550 height 164
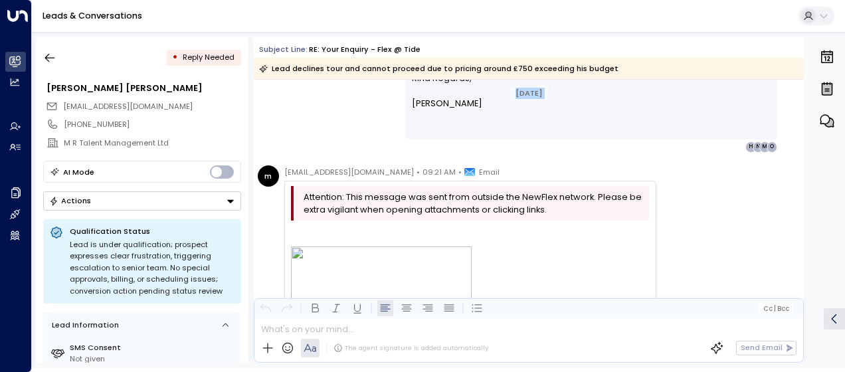
scroll to position [1931, 0]
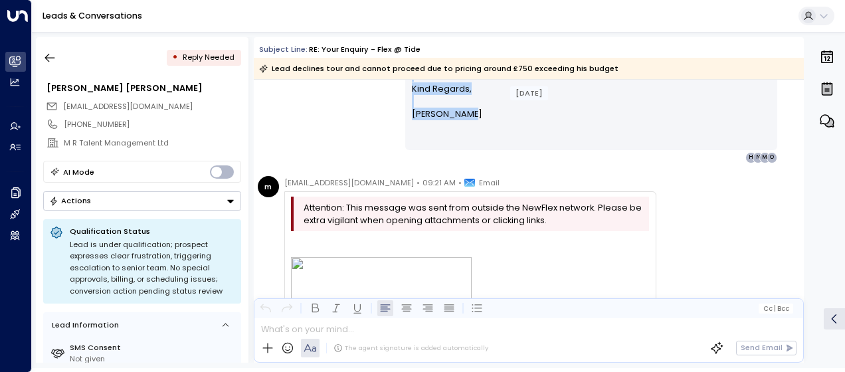
drag, startPoint x: 292, startPoint y: 108, endPoint x: 474, endPoint y: 116, distance: 182.1
drag, startPoint x: 474, startPoint y: 116, endPoint x: 430, endPoint y: 102, distance: 46.4
copy div "Handed Off to our booking agent [DATE][DATE] 9:10 am [PERSON_NAME] • 09:10 AM •…"
click at [304, 112] on div "[PERSON_NAME] • 09:10 AM • Email Hi [PERSON_NAME], Thanks for your feedback. Yo…" at bounding box center [529, 49] width 550 height 228
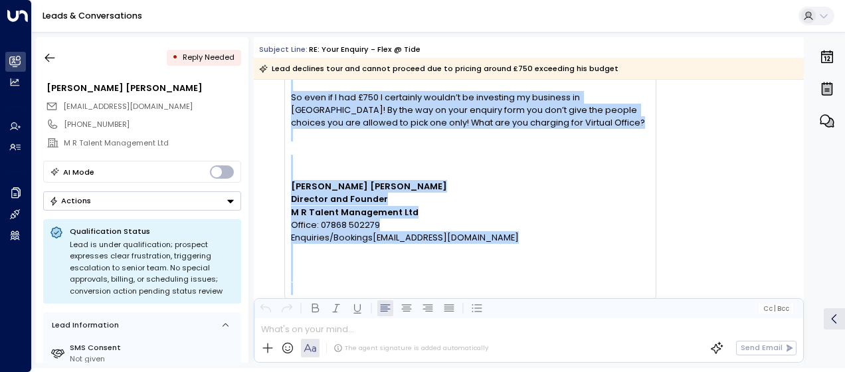
scroll to position [2435, 0]
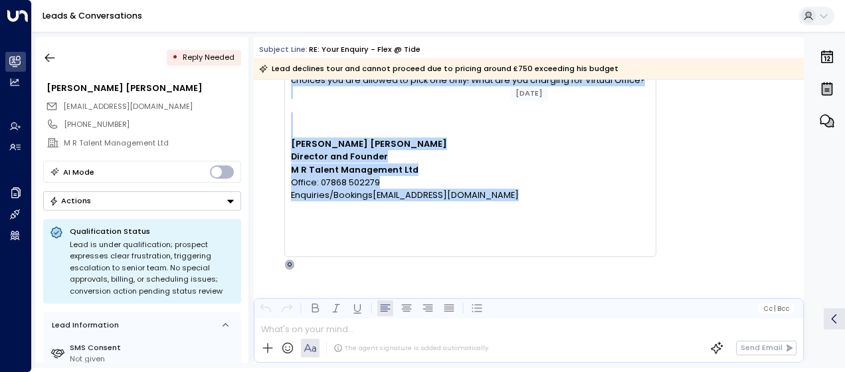
drag, startPoint x: 292, startPoint y: 111, endPoint x: 522, endPoint y: 195, distance: 245.4
copy div "47.43.1498 L ipsum dol sita con adip el seddo eiusmodte, I utla’e dol M ali e a…"
click at [421, 150] on p "Director and Founder" at bounding box center [470, 156] width 358 height 13
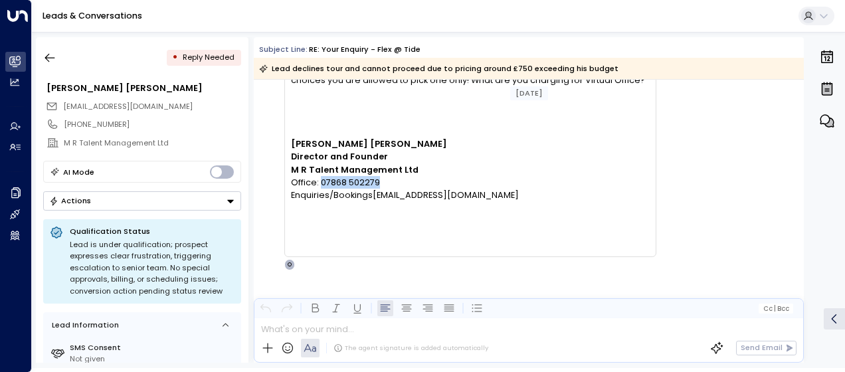
drag, startPoint x: 381, startPoint y: 169, endPoint x: 319, endPoint y: 164, distance: 61.9
click at [319, 176] on p "Office: 07868 502279" at bounding box center [470, 182] width 358 height 13
click at [323, 176] on span "Office: 07868 502279" at bounding box center [335, 182] width 89 height 13
